Goal: Information Seeking & Learning: Find specific page/section

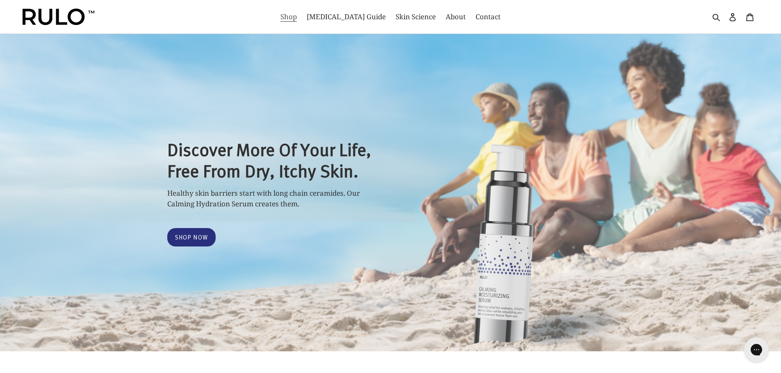
select select "most-helpful"
click at [719, 16] on icon "button" at bounding box center [716, 17] width 8 height 8
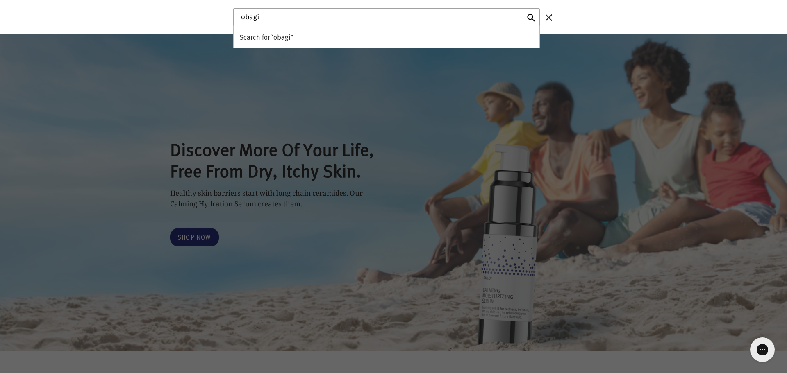
type input "obagi"
click at [234, 26] on button "Search for “obagi”" at bounding box center [387, 37] width 306 height 22
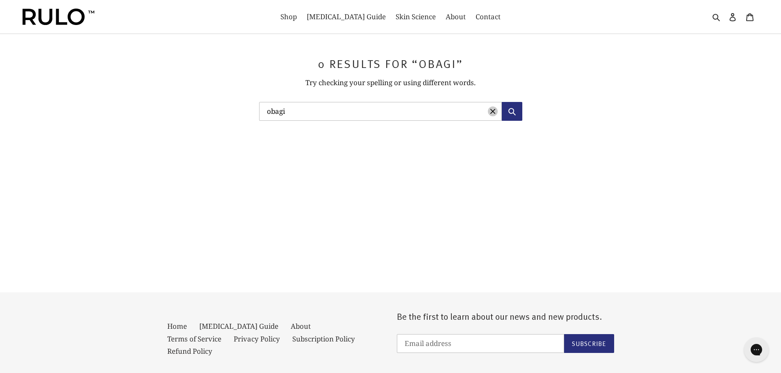
click at [492, 116] on button "Clear search term" at bounding box center [493, 112] width 10 height 10
click at [350, 107] on input "Search" at bounding box center [380, 111] width 243 height 19
type input "foaming"
click at [494, 110] on icon "Clear search term" at bounding box center [492, 111] width 5 height 5
click at [297, 18] on span "Shop" at bounding box center [288, 17] width 16 height 10
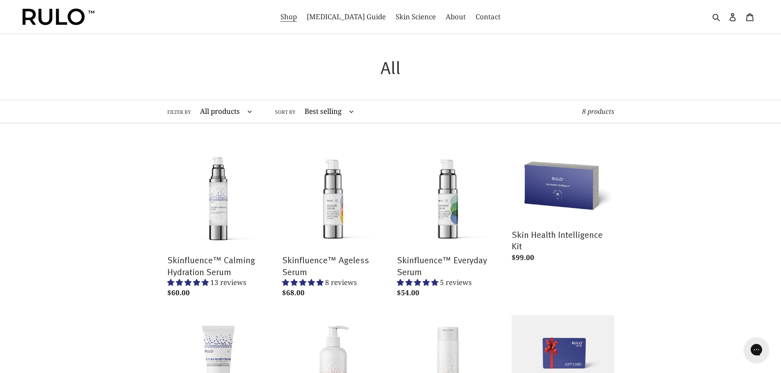
click at [228, 114] on select "All products Anti-Aging Ceramides Eczema Eczema Care Moisturizer Moisturizing P…" at bounding box center [224, 111] width 63 height 23
select select "/collections/all/serum"
click at [193, 100] on select "All products Anti-Aging Ceramides Eczema Eczema Care Moisturizer Moisturizing P…" at bounding box center [224, 111] width 63 height 23
